Goal: Use online tool/utility

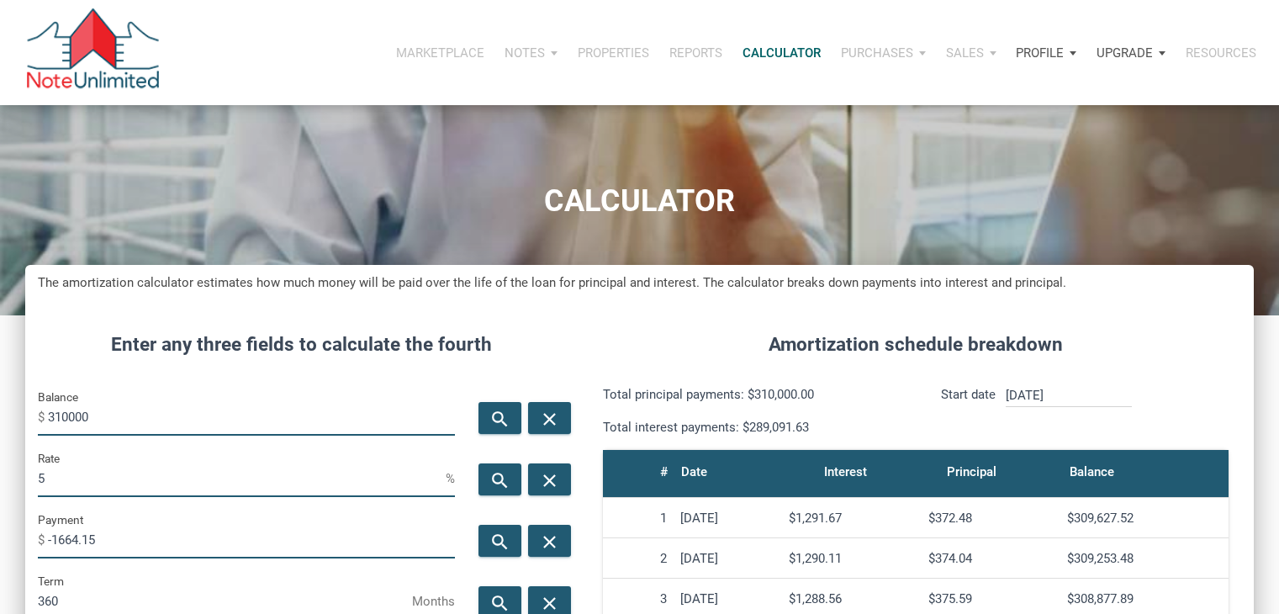
scroll to position [71, 0]
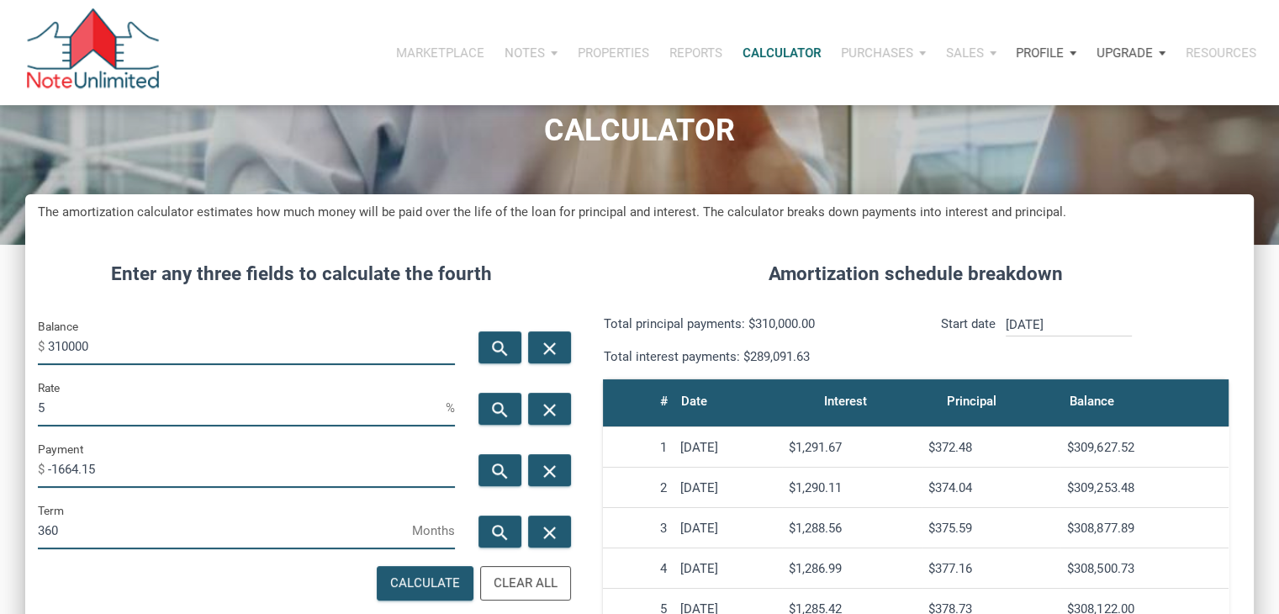
click at [93, 341] on input "310000" at bounding box center [251, 346] width 407 height 38
type input "252000"
click at [491, 472] on icon "search" at bounding box center [500, 471] width 20 height 21
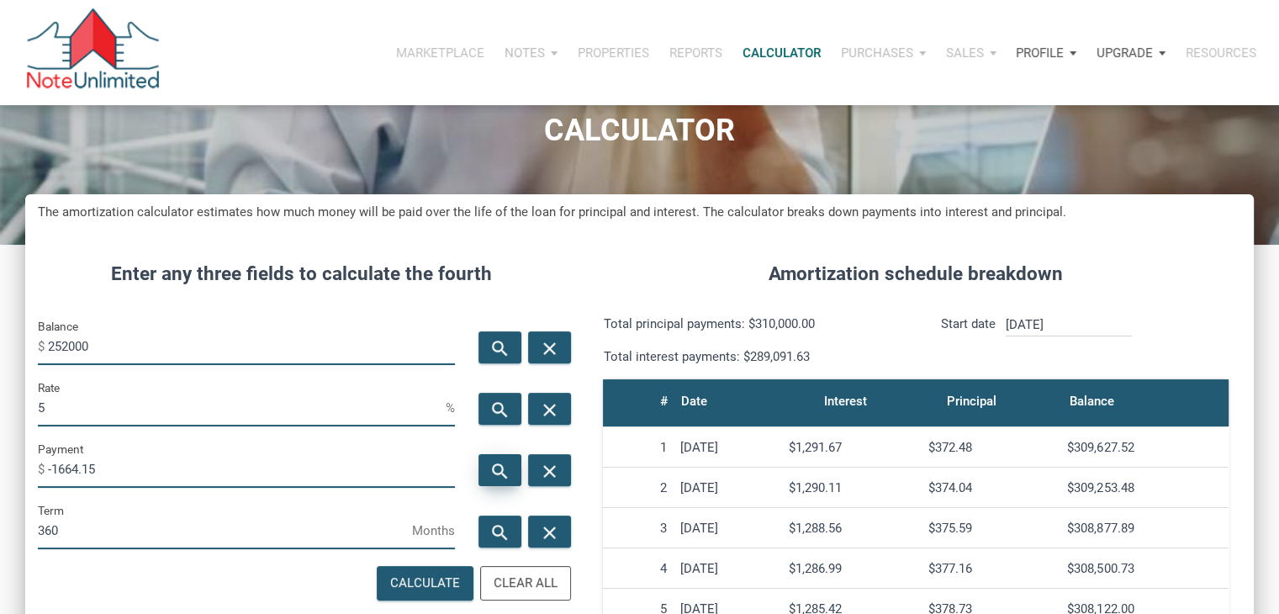
type input "-1352.79"
click at [241, 413] on input "5" at bounding box center [242, 408] width 408 height 38
type input "4"
click at [505, 471] on icon "search" at bounding box center [500, 471] width 20 height 21
type input "-1203.09"
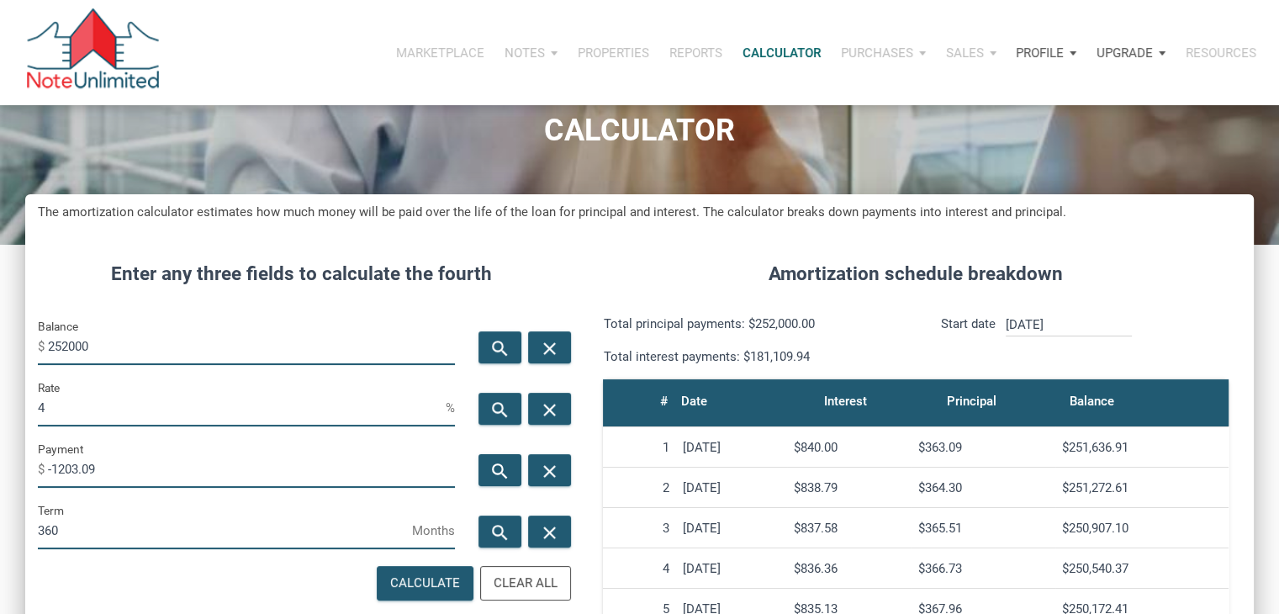
click at [289, 403] on input "4" at bounding box center [242, 408] width 408 height 38
type input "3"
click at [487, 465] on div "search" at bounding box center [500, 470] width 43 height 32
type input "-1062.44"
